Goal: Check status: Check status

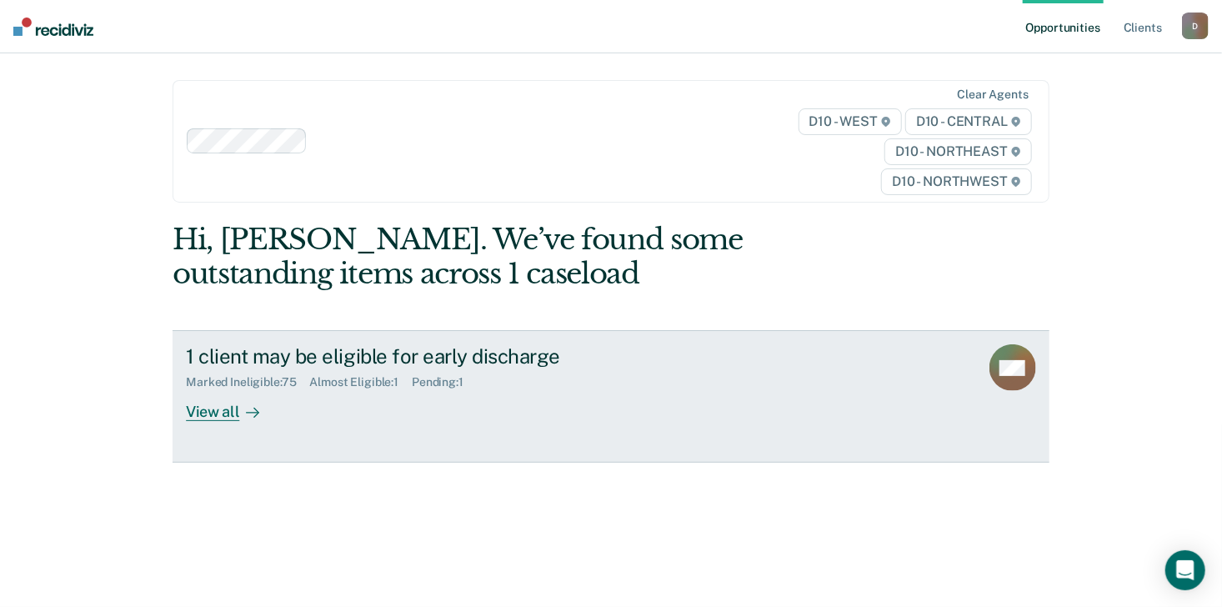
click at [192, 407] on div "View all" at bounding box center [232, 405] width 93 height 32
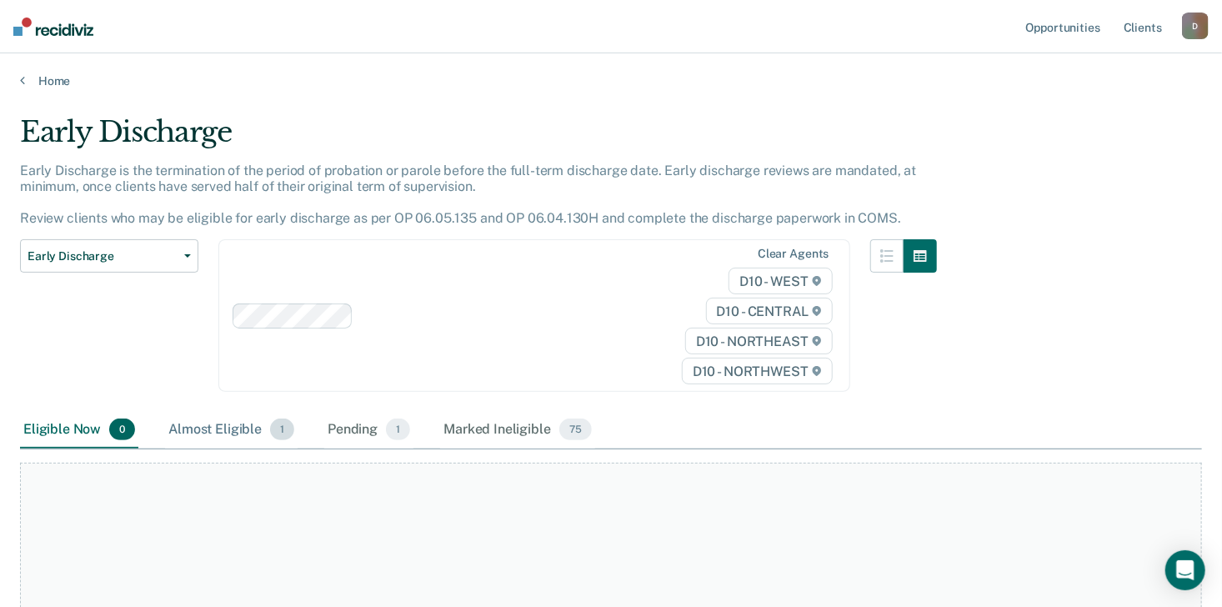
click at [233, 422] on div "Almost Eligible 1" at bounding box center [231, 430] width 132 height 37
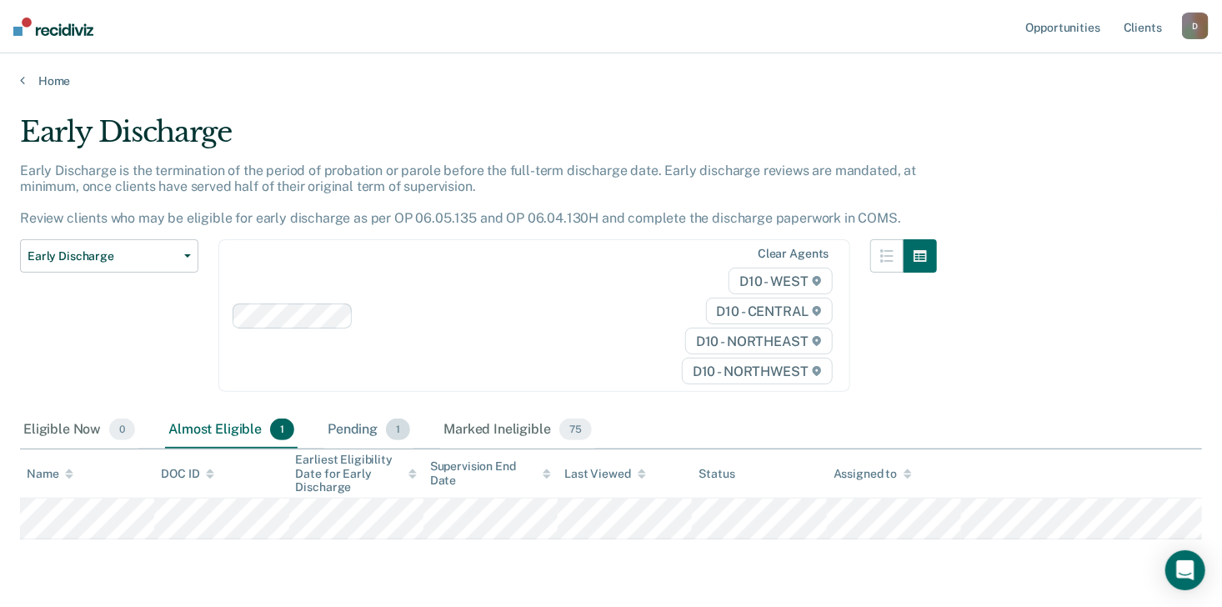
click at [360, 426] on div "Pending 1" at bounding box center [368, 430] width 89 height 37
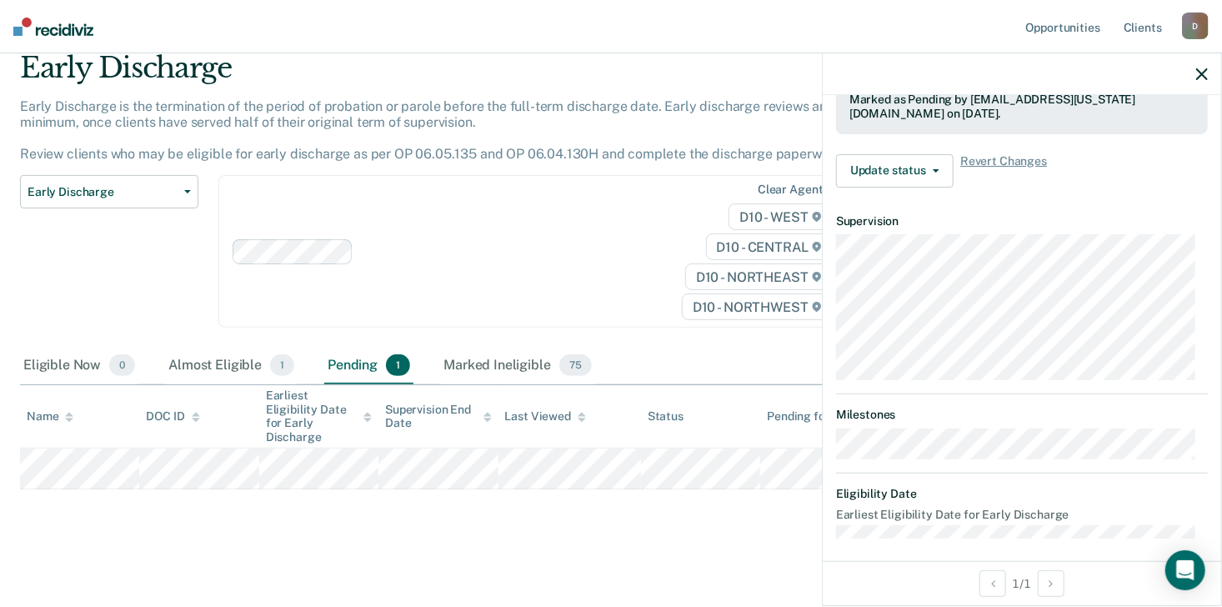
scroll to position [421, 0]
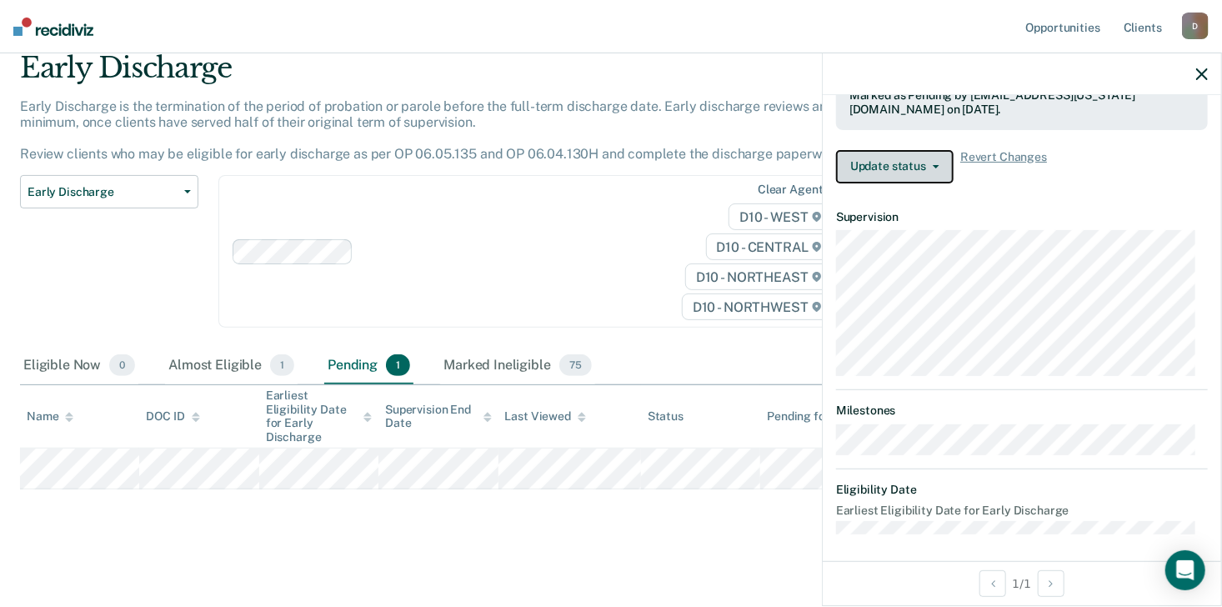
drag, startPoint x: 935, startPoint y: 164, endPoint x: 917, endPoint y: 152, distance: 21.7
click at [917, 152] on button "Update status" at bounding box center [894, 166] width 117 height 33
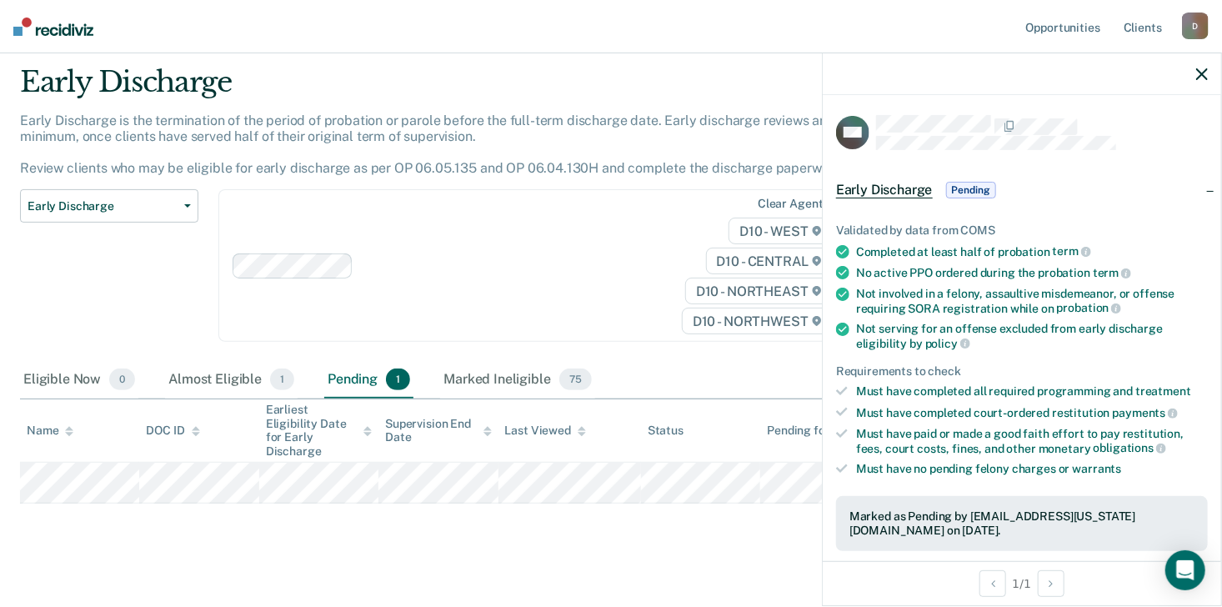
scroll to position [52, 0]
click at [1104, 324] on div "Not serving for an offense excluded from early discharge eligibility by policy" at bounding box center [1032, 336] width 352 height 28
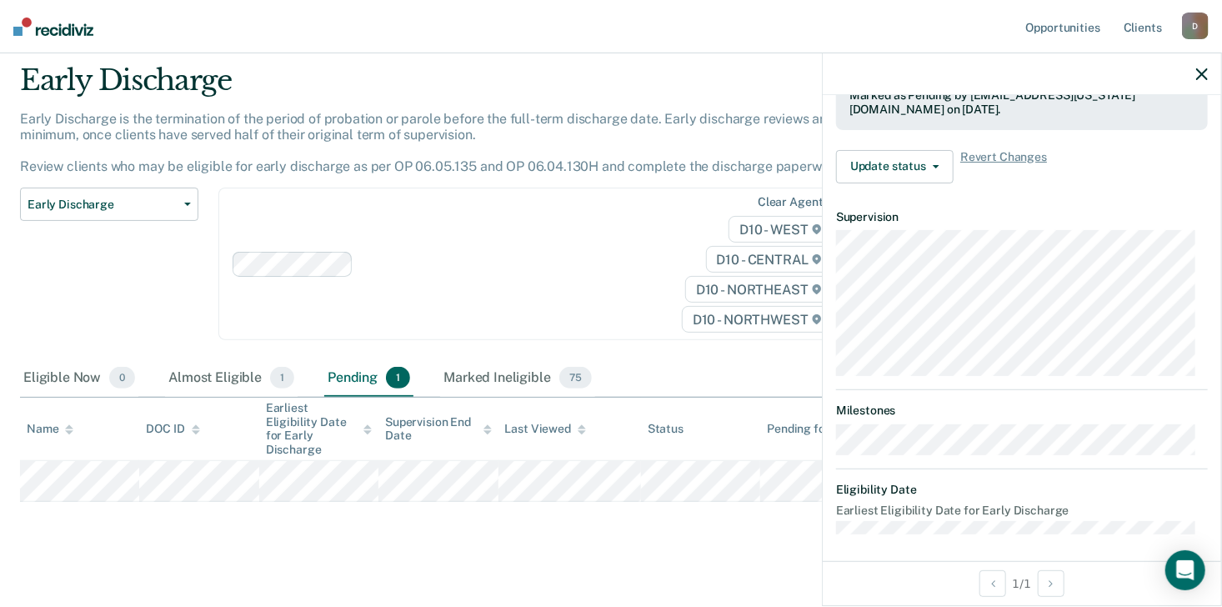
scroll to position [64, 0]
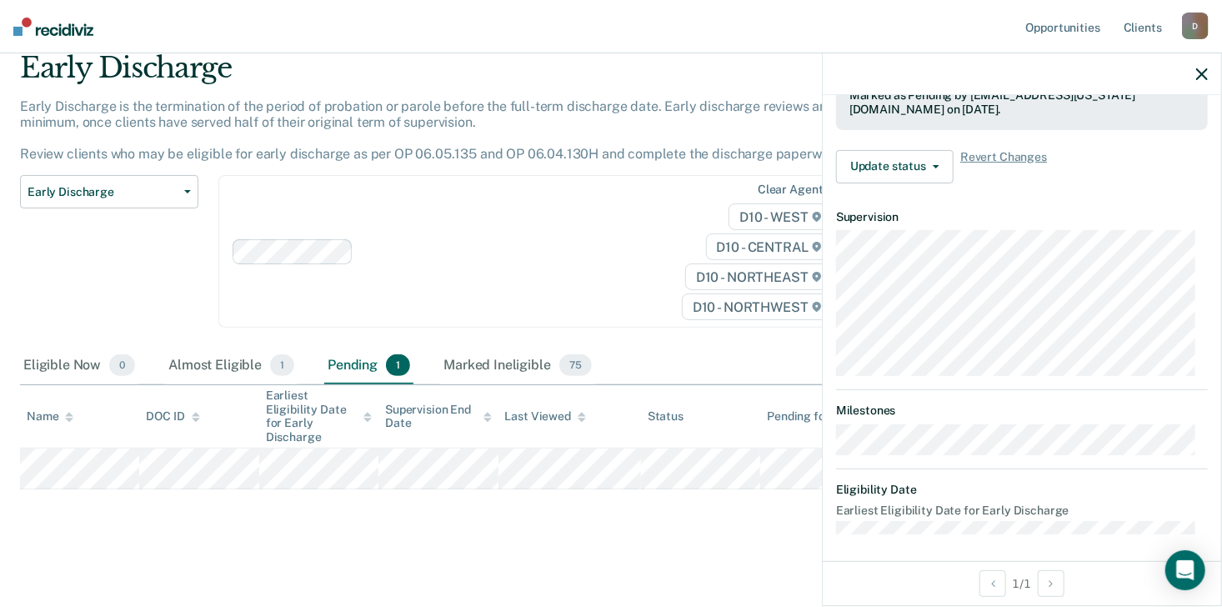
click at [651, 546] on main "Early Discharge Early Discharge is the termination of the period of probation o…" at bounding box center [611, 314] width 1222 height 580
click at [1201, 73] on icon "button" at bounding box center [1202, 74] width 12 height 12
